Goal: Task Accomplishment & Management: Complete application form

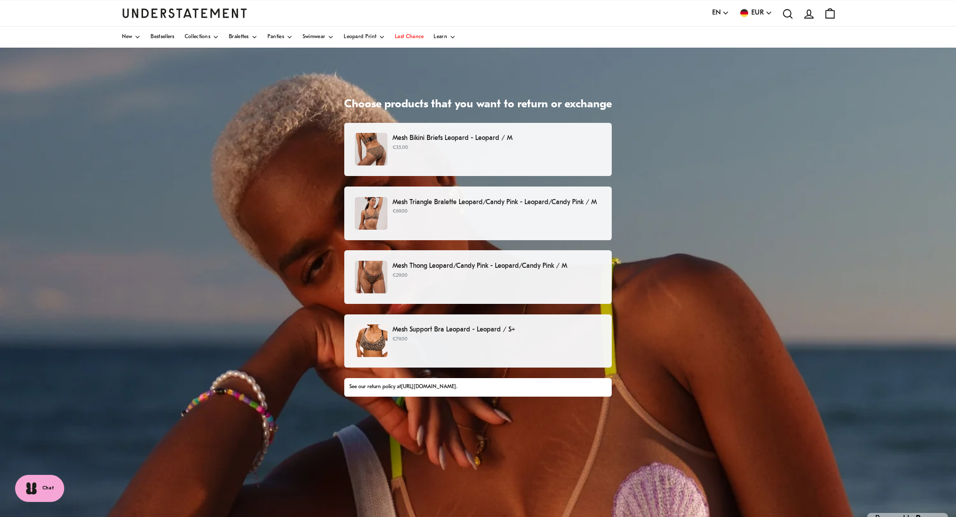
click at [379, 273] on img at bounding box center [371, 277] width 33 height 33
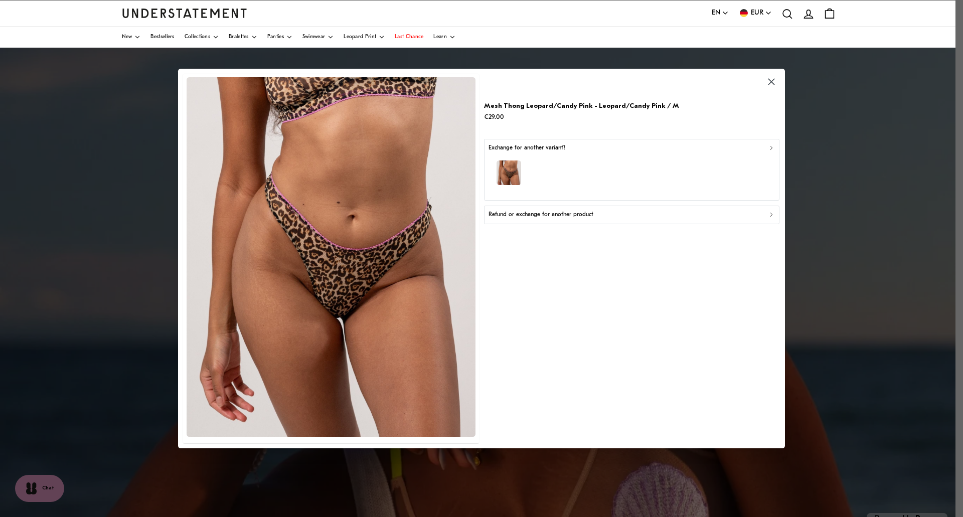
click at [524, 214] on p "Refund or exchange for another product" at bounding box center [541, 215] width 105 height 10
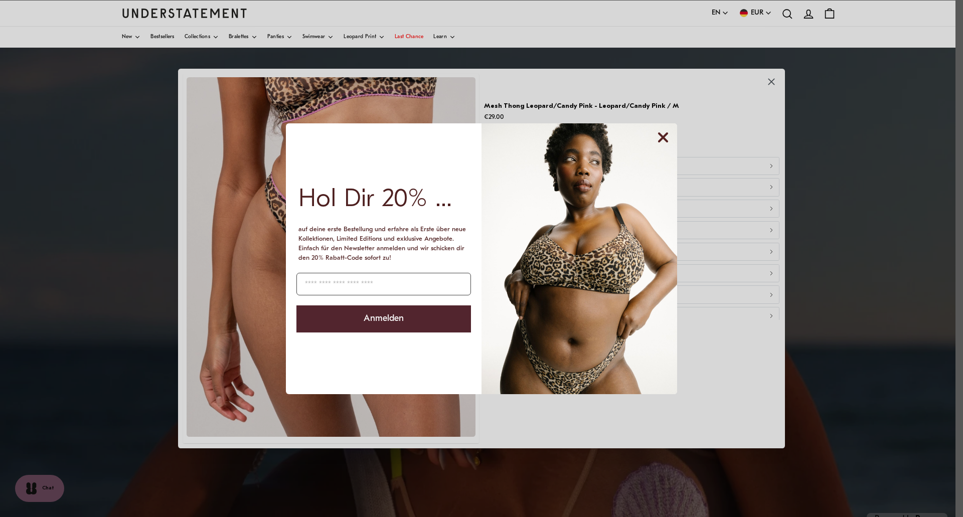
click at [670, 136] on circle "Close dialog" at bounding box center [663, 137] width 19 height 19
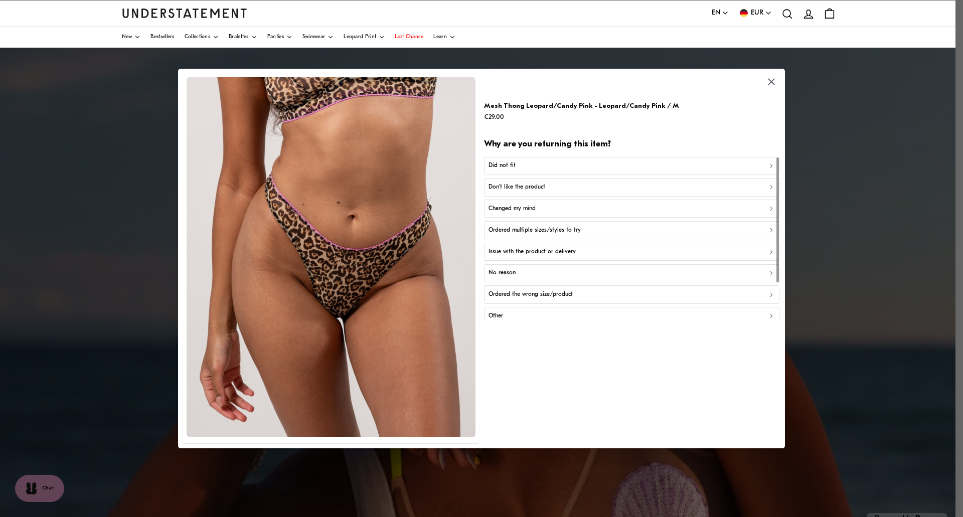
click at [553, 165] on div "Did not fit" at bounding box center [632, 166] width 287 height 10
click at [519, 169] on div "Too small" at bounding box center [632, 166] width 287 height 10
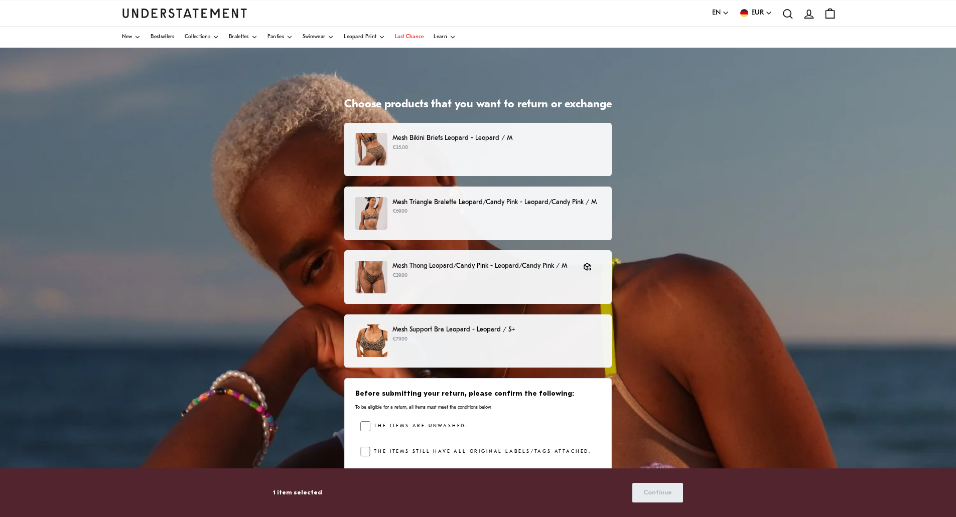
click at [439, 215] on p "€69.00" at bounding box center [496, 212] width 209 height 8
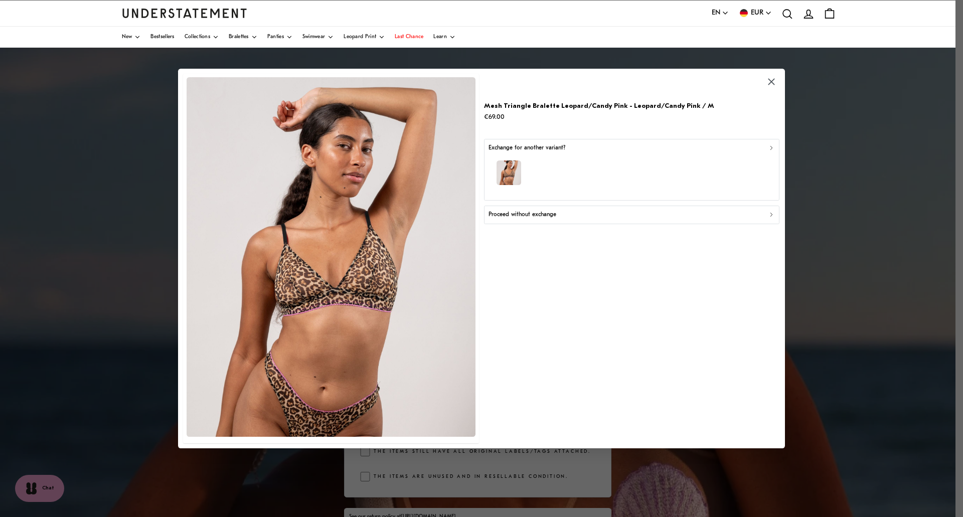
click at [585, 214] on div "Proceed without exchange" at bounding box center [632, 215] width 287 height 10
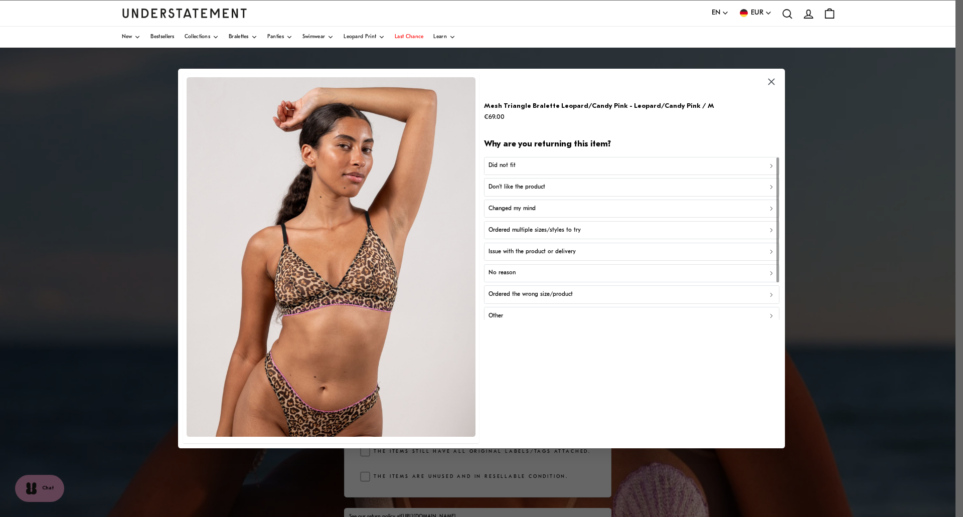
click at [523, 164] on div "Did not fit" at bounding box center [632, 166] width 287 height 10
click at [517, 166] on div "Too small" at bounding box center [632, 166] width 287 height 10
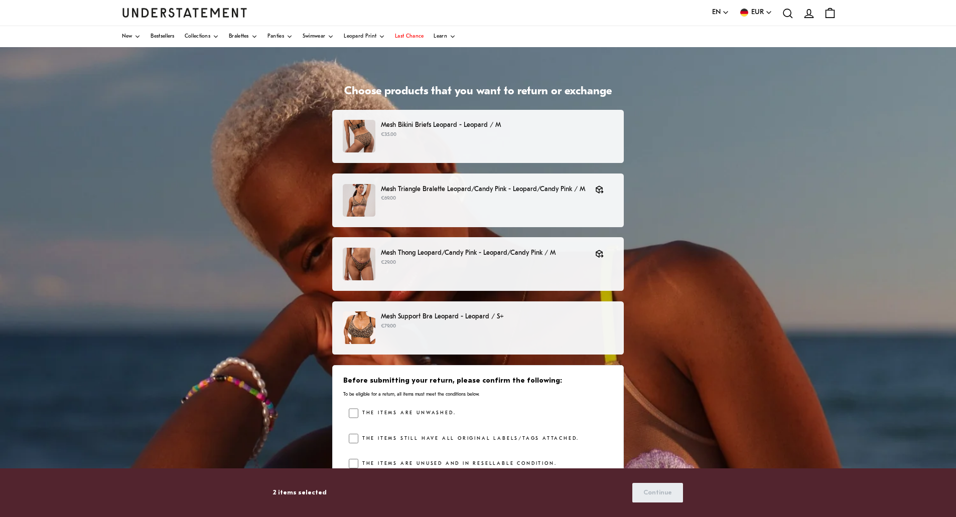
scroll to position [75, 0]
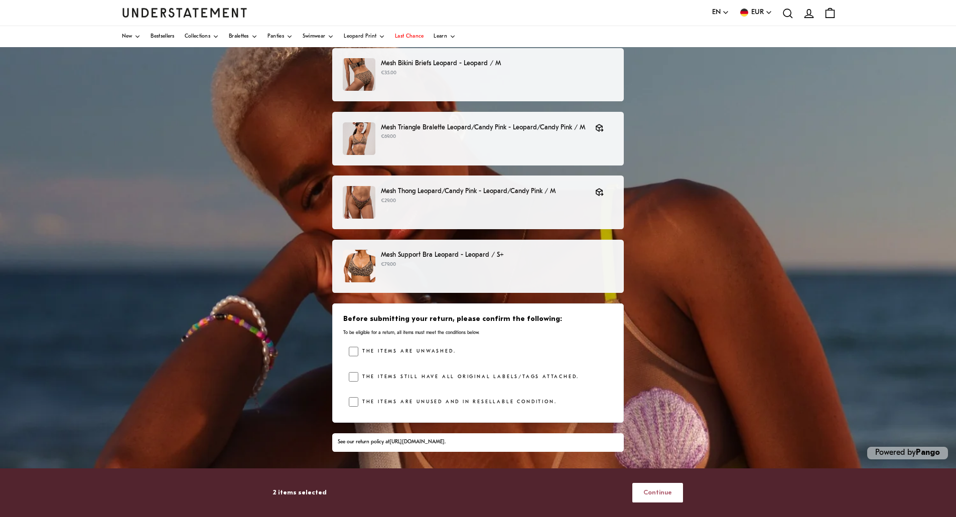
click at [647, 492] on span "Continue" at bounding box center [657, 493] width 29 height 19
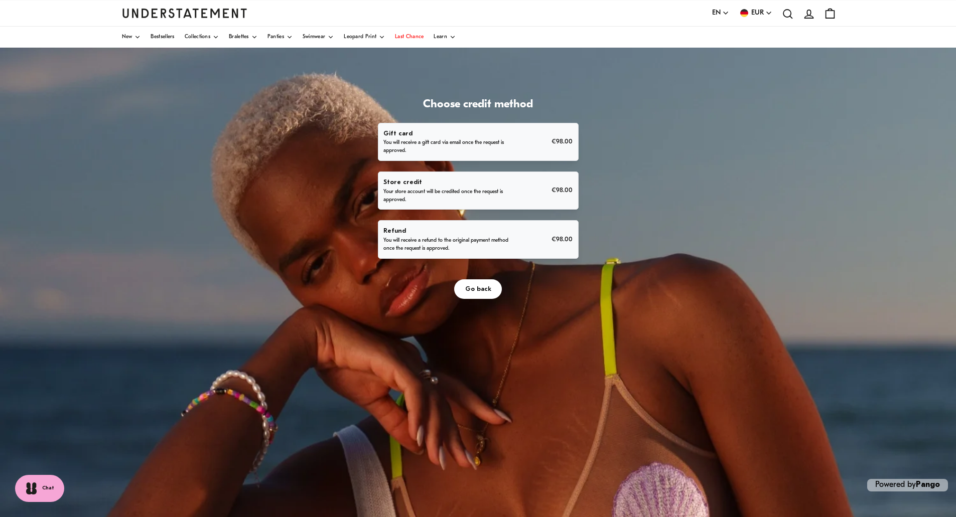
click at [450, 239] on p "You will receive a refund to the original payment method once the request is ap…" at bounding box center [446, 245] width 126 height 16
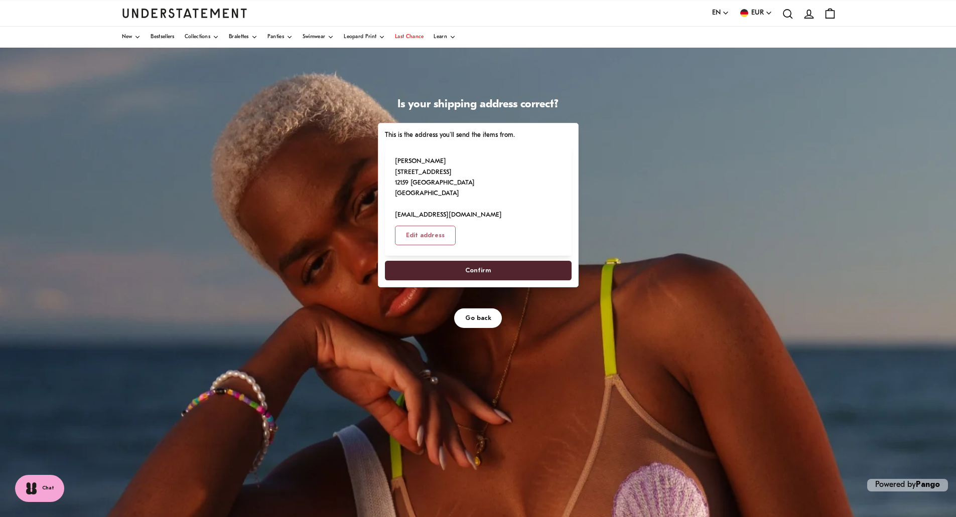
click at [473, 261] on span "Confirm" at bounding box center [478, 270] width 26 height 19
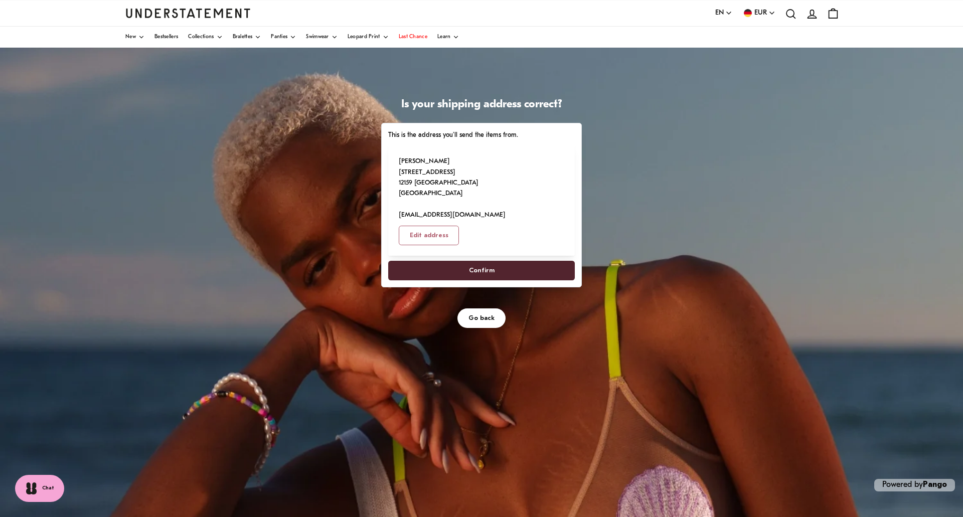
select select "**"
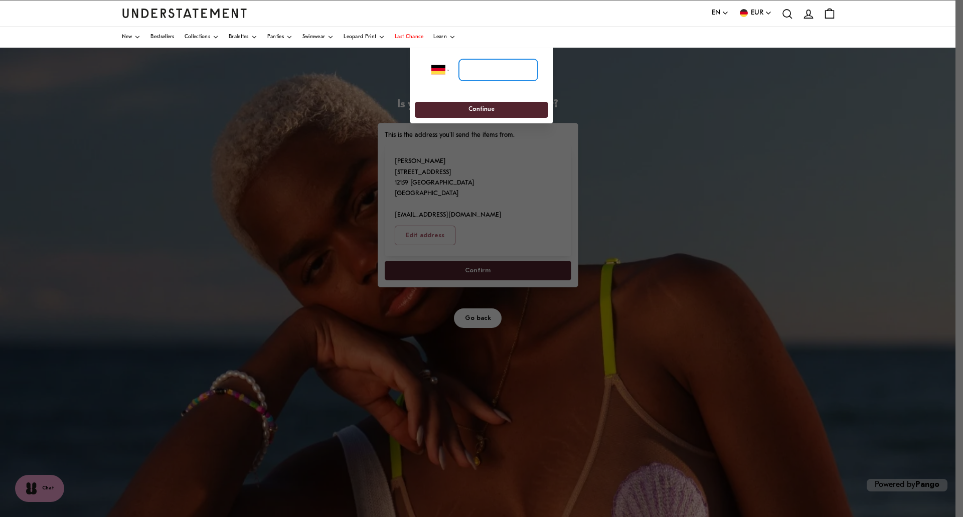
click at [488, 78] on input "tel" at bounding box center [498, 70] width 79 height 22
type input "*"
type input "**********"
click at [470, 106] on span "Continue" at bounding box center [482, 110] width 26 height 16
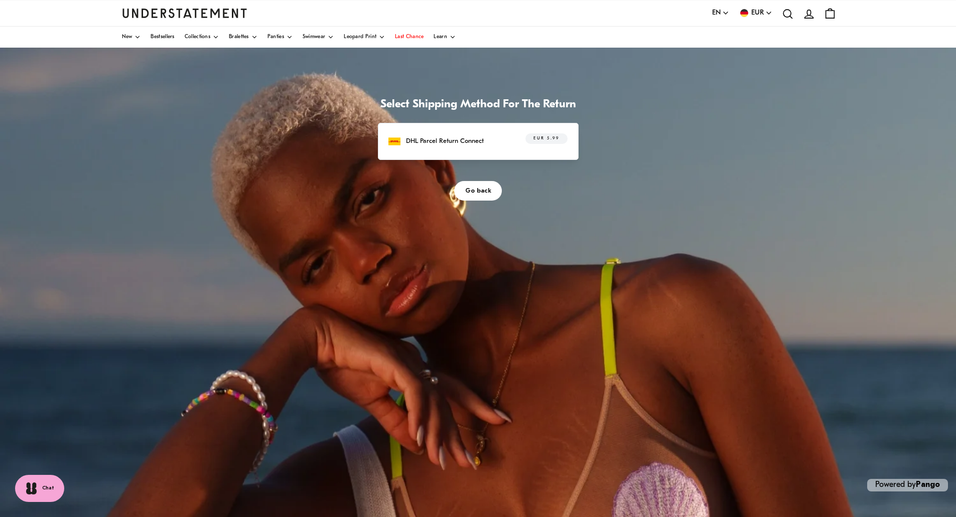
click at [508, 138] on div "DHL Parcel Return Connect EUR 5.99" at bounding box center [477, 141] width 179 height 16
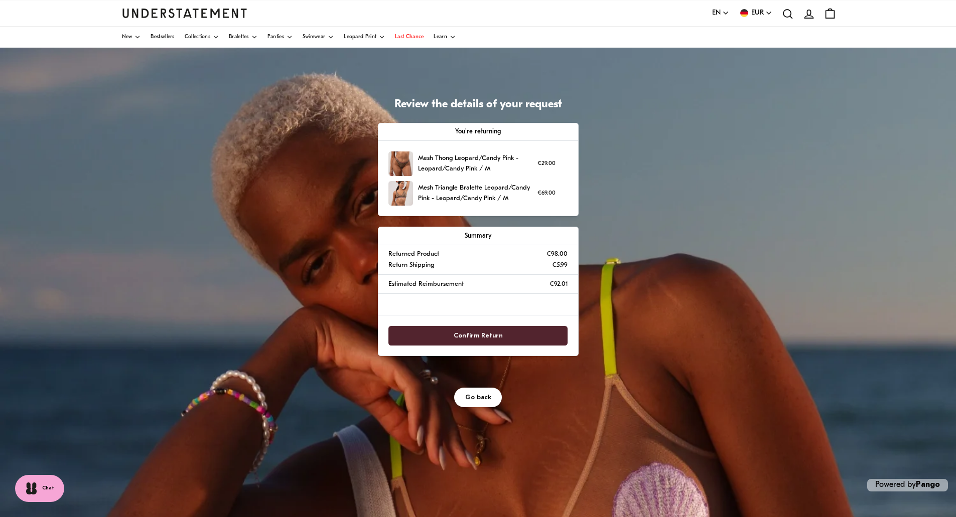
click at [458, 336] on span "Confirm Return" at bounding box center [478, 336] width 49 height 19
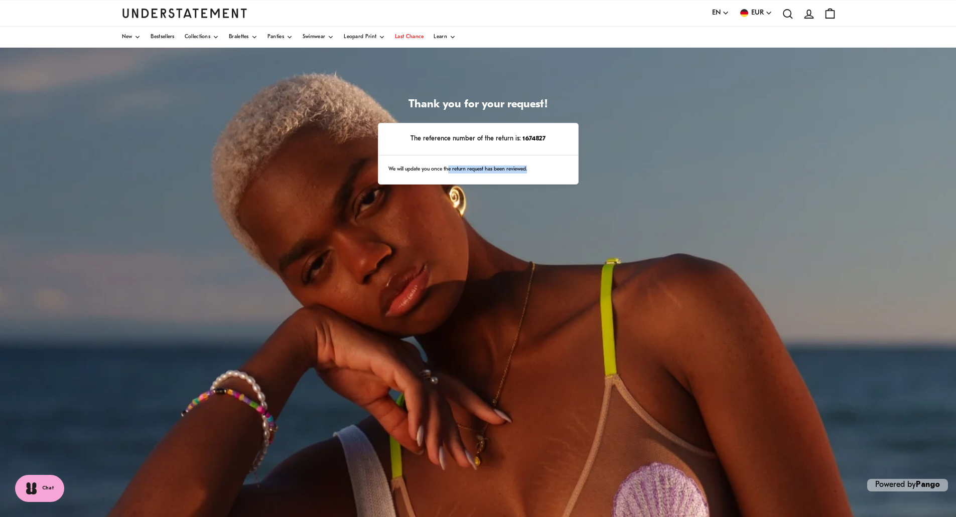
drag, startPoint x: 471, startPoint y: 169, endPoint x: 534, endPoint y: 171, distance: 63.7
click at [534, 171] on div "We will update you once the return request has been reviewed." at bounding box center [478, 170] width 200 height 29
click at [496, 299] on div "Thank you for your request! The reference number of the return is: 1674827 We w…" at bounding box center [478, 299] width 956 height 502
